Goal: Task Accomplishment & Management: Manage account settings

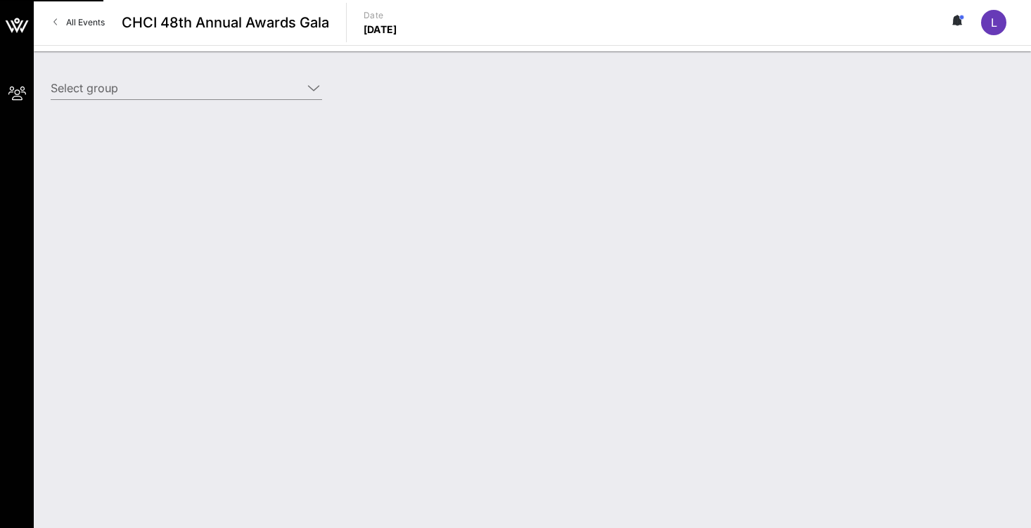
type input "Democratic Senatorial Campaign Committee (DSCC) (Democratic Senatorial Campaign…"
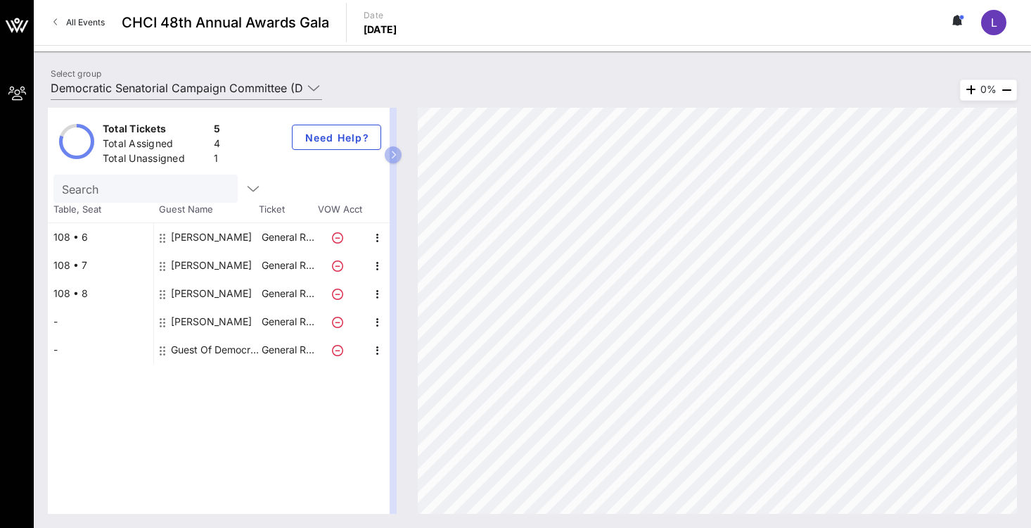
click at [206, 349] on div "Guest Of Democratic Senatorial Campaign Committee (DSCC)" at bounding box center [215, 350] width 89 height 28
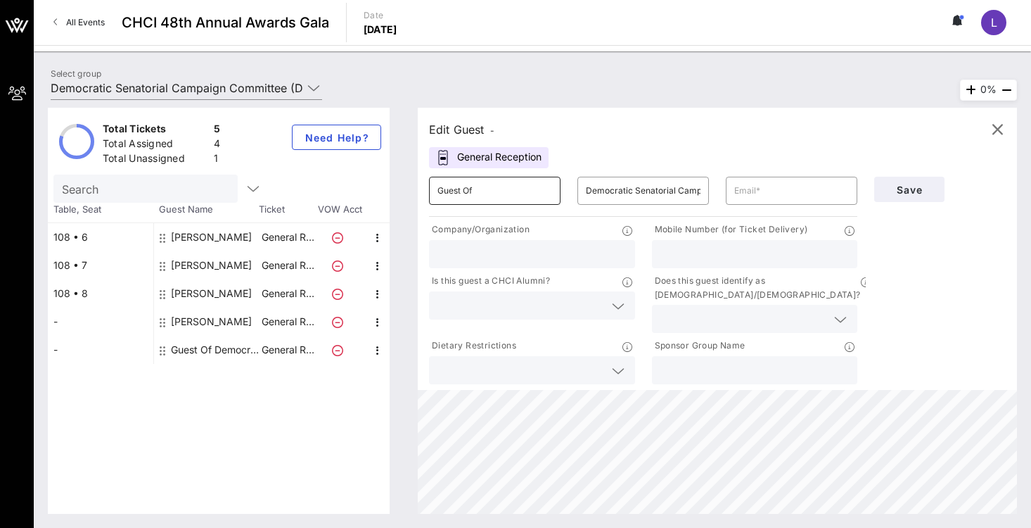
click at [485, 197] on input "Guest Of" at bounding box center [495, 190] width 115 height 23
drag, startPoint x: 485, startPoint y: 197, endPoint x: 388, endPoint y: 198, distance: 96.4
click at [388, 200] on div "Total Tickets 5 Total Assigned 4 Total Unassigned 1 Need Help? Search Table, Se…" at bounding box center [532, 311] width 969 height 406
type input "G"
paste input "[PERSON_NAME]"
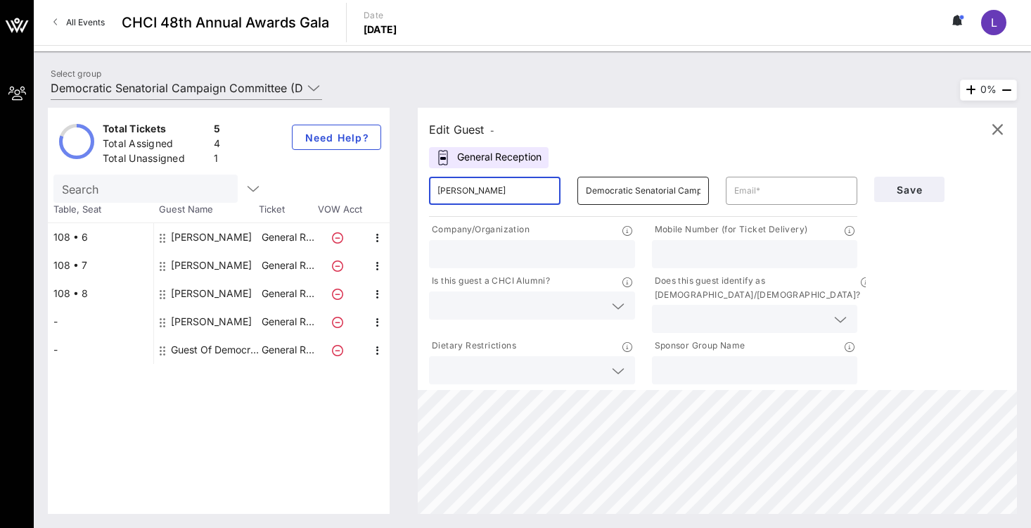
type input "[PERSON_NAME]"
click at [632, 186] on input "Democratic Senatorial Campaign Committee (DSCC)" at bounding box center [643, 190] width 115 height 23
paste input "[PERSON_NAME]"
drag, startPoint x: 646, startPoint y: 189, endPoint x: 568, endPoint y: 186, distance: 78.1
click at [568, 186] on div "​ [PERSON_NAME] ​ DemocraticMia [PERSON_NAME] Senatorial Campaign Committee (DS…" at bounding box center [643, 190] width 445 height 45
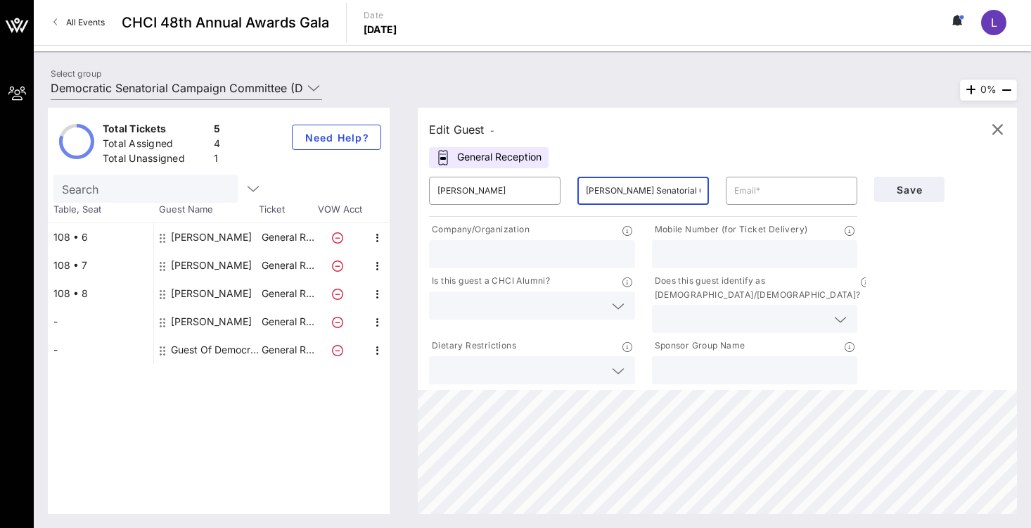
scroll to position [0, 78]
drag, startPoint x: 618, startPoint y: 191, endPoint x: 734, endPoint y: 200, distance: 116.4
click at [734, 200] on div "​ [PERSON_NAME] ​ [PERSON_NAME] Senatorial Campaign Committee (DSCC) ​" at bounding box center [643, 190] width 445 height 45
type input "[PERSON_NAME]"
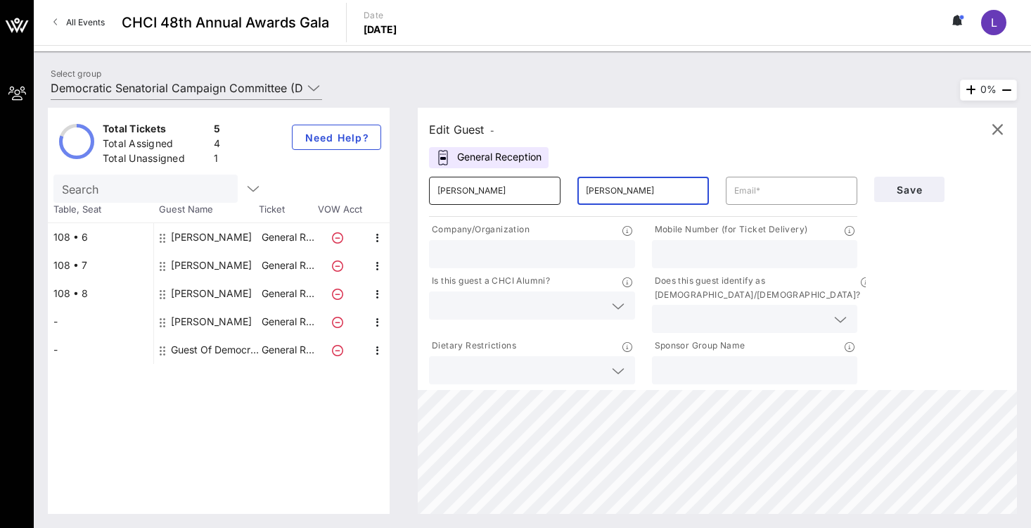
click at [492, 195] on input "[PERSON_NAME]" at bounding box center [495, 190] width 115 height 23
type input "Mia"
click at [773, 182] on input "text" at bounding box center [791, 190] width 115 height 23
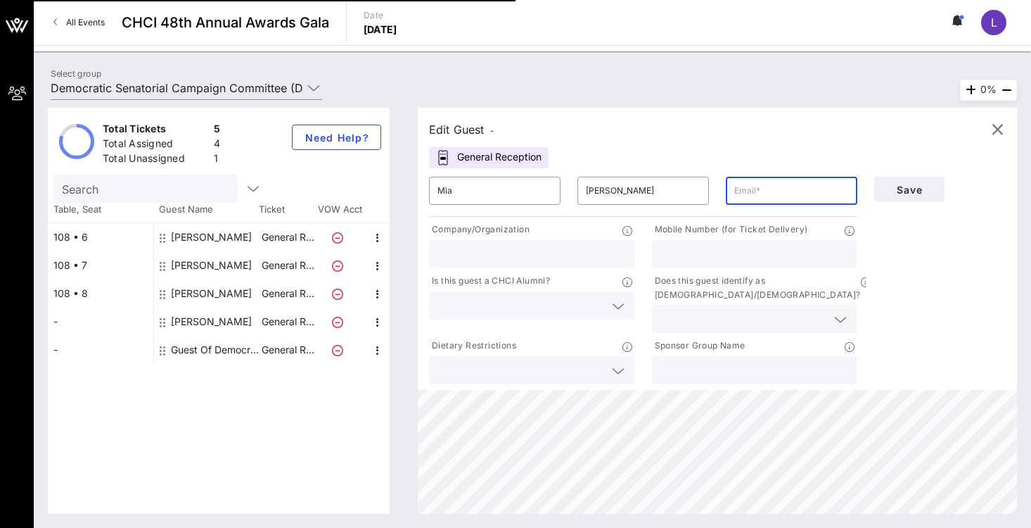
paste input "[PERSON_NAME][EMAIL_ADDRESS][DOMAIN_NAME]"
type input "[PERSON_NAME][EMAIL_ADDRESS][DOMAIN_NAME]"
click at [535, 254] on input "text" at bounding box center [532, 254] width 189 height 18
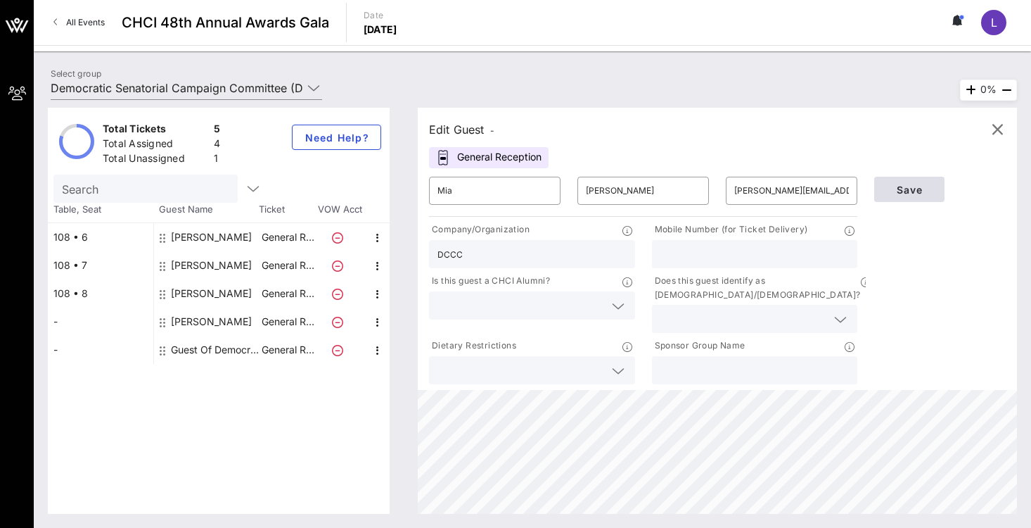
type input "DCCC"
click at [903, 189] on span "Save" at bounding box center [910, 190] width 48 height 12
